Goal: Transaction & Acquisition: Purchase product/service

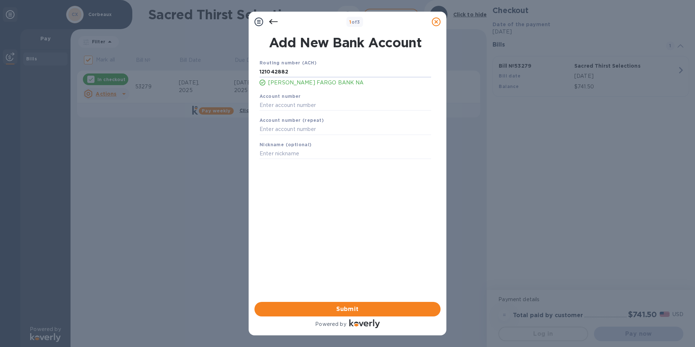
type input "121042882"
type input "5970215512"
click at [304, 131] on input "text" at bounding box center [346, 129] width 172 height 11
type input "5970215512"
click at [351, 155] on input "text" at bounding box center [346, 153] width 172 height 11
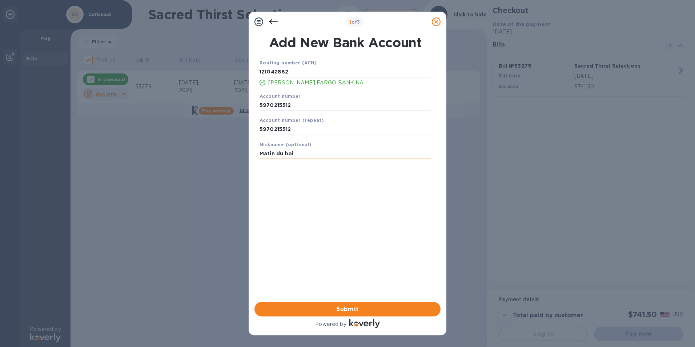
type input "Matin du bois"
click at [396, 316] on button "Submit" at bounding box center [348, 309] width 186 height 15
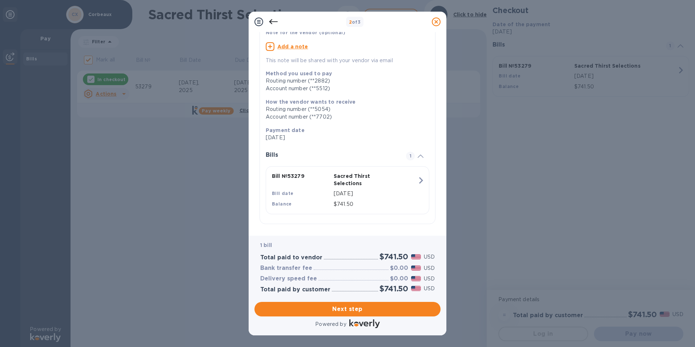
scroll to position [59, 0]
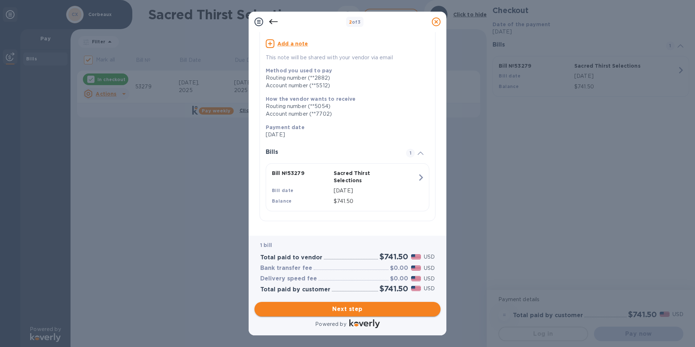
click at [412, 311] on span "Next step" at bounding box center [347, 309] width 175 height 9
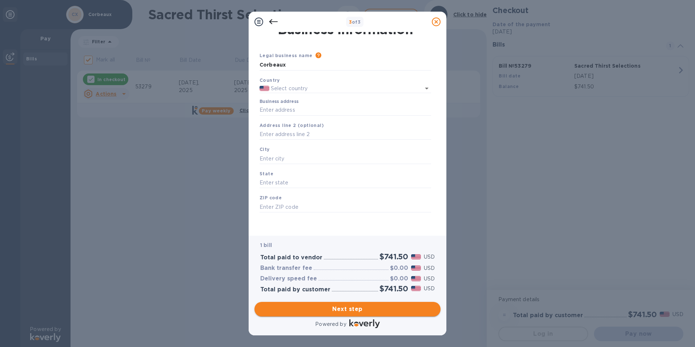
type input "[GEOGRAPHIC_DATA]"
click at [340, 107] on input "Business address" at bounding box center [346, 110] width 172 height 11
type input "[STREET_ADDRESS]"
type input "Temecula"
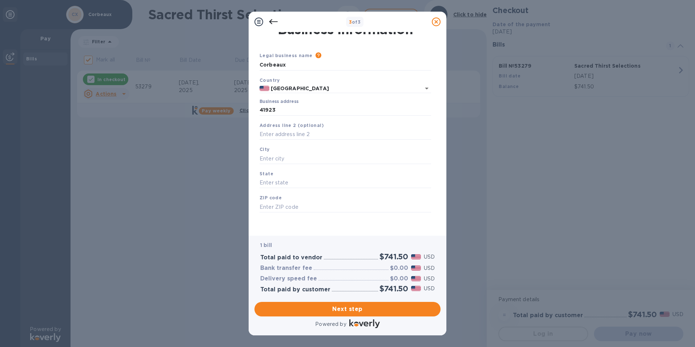
type input "CA"
type input "92590"
click at [320, 131] on input "text" at bounding box center [346, 134] width 172 height 11
type input "suite 105"
click at [363, 311] on span "Next step" at bounding box center [347, 309] width 175 height 9
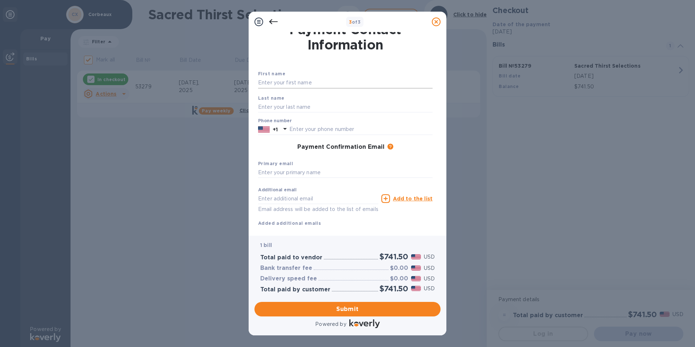
click at [316, 81] on input "text" at bounding box center [345, 82] width 175 height 11
type input "[PERSON_NAME]"
type input "9513100029"
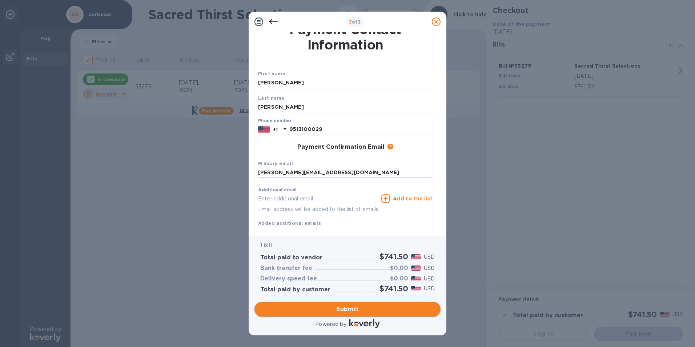
type input "[PERSON_NAME][EMAIL_ADDRESS][DOMAIN_NAME]"
click at [382, 305] on span "Submit" at bounding box center [347, 309] width 175 height 9
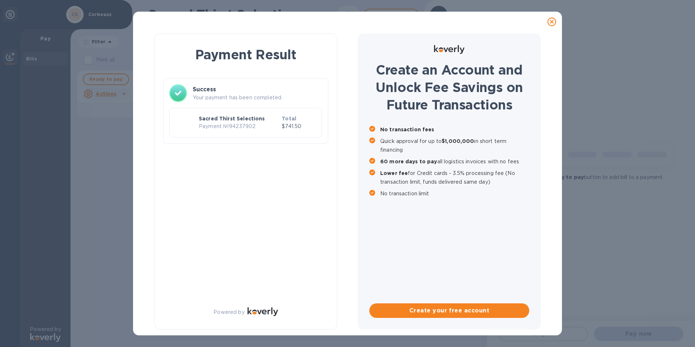
checkbox input "false"
